Goal: Task Accomplishment & Management: Use online tool/utility

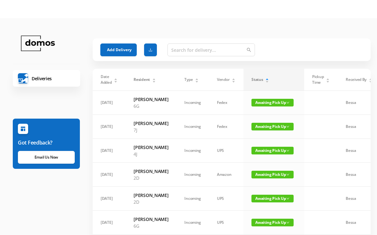
scroll to position [0, 5]
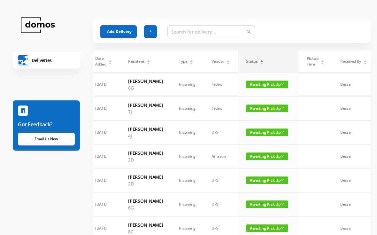
click at [263, 87] on span "Awaiting Pick Up" at bounding box center [267, 84] width 42 height 8
click at [256, 110] on link "Picked Up" at bounding box center [263, 110] width 42 height 10
click at [263, 87] on span "Awaiting Pick Up" at bounding box center [267, 84] width 42 height 8
click at [266, 112] on td "Awaiting Pick Up" at bounding box center [268, 108] width 61 height 24
click at [260, 87] on span "Awaiting Pick Up" at bounding box center [267, 84] width 42 height 8
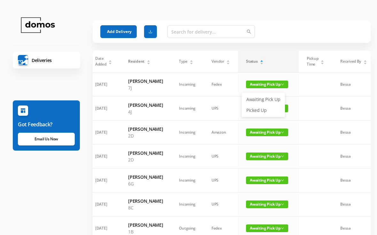
click at [261, 111] on link "Picked Up" at bounding box center [263, 110] width 42 height 10
click at [261, 112] on span "Awaiting Pick Up" at bounding box center [267, 108] width 42 height 8
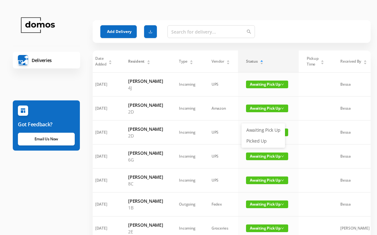
click at [262, 141] on link "Picked Up" at bounding box center [263, 141] width 42 height 10
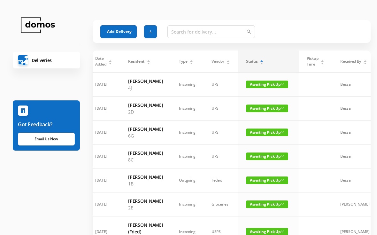
click at [265, 112] on span "Awaiting Pick Up" at bounding box center [267, 108] width 42 height 8
click at [264, 142] on link "Picked Up" at bounding box center [263, 141] width 42 height 10
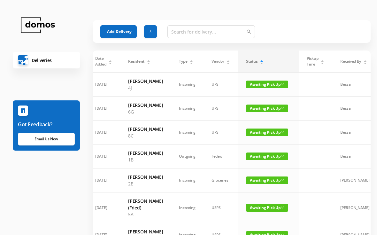
click at [266, 112] on span "Awaiting Pick Up" at bounding box center [267, 108] width 42 height 8
click at [261, 138] on link "Picked Up" at bounding box center [263, 141] width 42 height 10
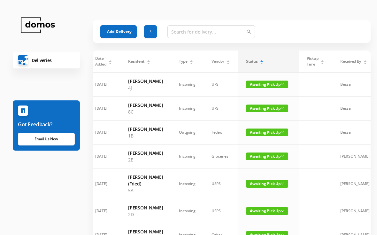
click at [263, 112] on span "Awaiting Pick Up" at bounding box center [267, 108] width 42 height 8
click at [262, 138] on link "Picked Up" at bounding box center [263, 141] width 42 height 10
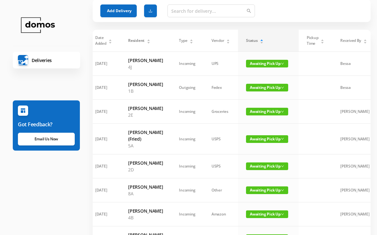
scroll to position [23, 0]
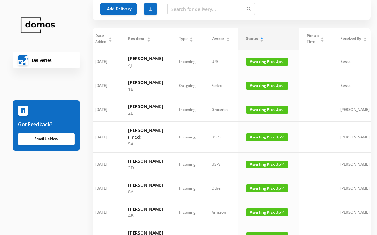
click at [264, 168] on span "Awaiting Pick Up" at bounding box center [267, 164] width 42 height 8
click at [260, 202] on link "Picked Up" at bounding box center [263, 203] width 42 height 10
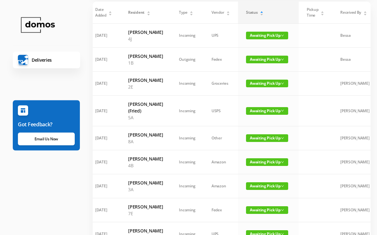
scroll to position [49, 0]
click at [268, 142] on span "Awaiting Pick Up" at bounding box center [267, 138] width 42 height 8
click at [262, 177] on link "Picked Up" at bounding box center [263, 177] width 42 height 10
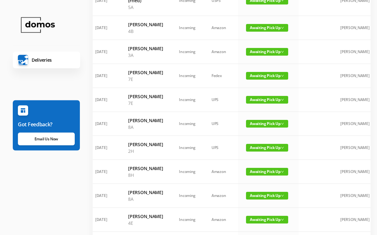
scroll to position [159, 0]
click at [263, 127] on span "Awaiting Pick Up" at bounding box center [267, 124] width 42 height 8
click at [262, 173] on link "Picked Up" at bounding box center [263, 176] width 42 height 10
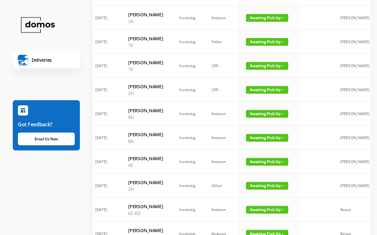
scroll to position [193, 0]
click at [266, 94] on span "Awaiting Pick Up" at bounding box center [267, 90] width 42 height 8
click at [259, 145] on link "Picked Up" at bounding box center [263, 142] width 42 height 10
click at [271, 94] on span "Awaiting Pick Up" at bounding box center [267, 90] width 42 height 8
click at [261, 144] on link "Picked Up" at bounding box center [263, 142] width 42 height 10
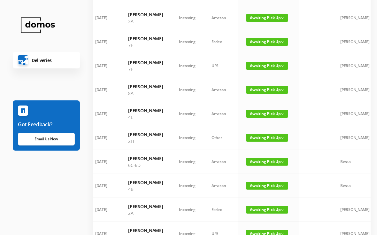
click at [266, 118] on span "Awaiting Pick Up" at bounding box center [267, 114] width 42 height 8
click at [261, 172] on link "Picked Up" at bounding box center [263, 173] width 42 height 10
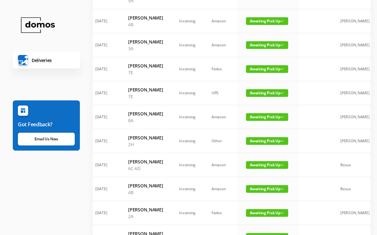
scroll to position [165, 0]
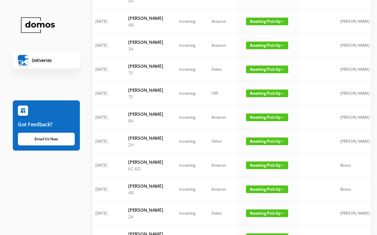
click at [266, 121] on span "Awaiting Pick Up" at bounding box center [267, 117] width 42 height 8
click at [263, 169] on link "Picked Up" at bounding box center [263, 170] width 42 height 10
click at [266, 121] on span "Awaiting Pick Up" at bounding box center [267, 117] width 42 height 8
click at [259, 174] on link "Picked Up" at bounding box center [263, 170] width 42 height 10
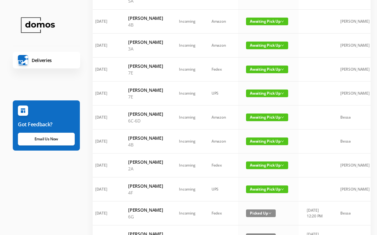
click at [271, 121] on span "Awaiting Pick Up" at bounding box center [267, 117] width 42 height 8
click at [261, 169] on link "Picked Up" at bounding box center [263, 170] width 42 height 10
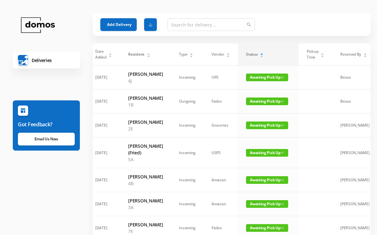
scroll to position [7, 0]
